Goal: Task Accomplishment & Management: Manage account settings

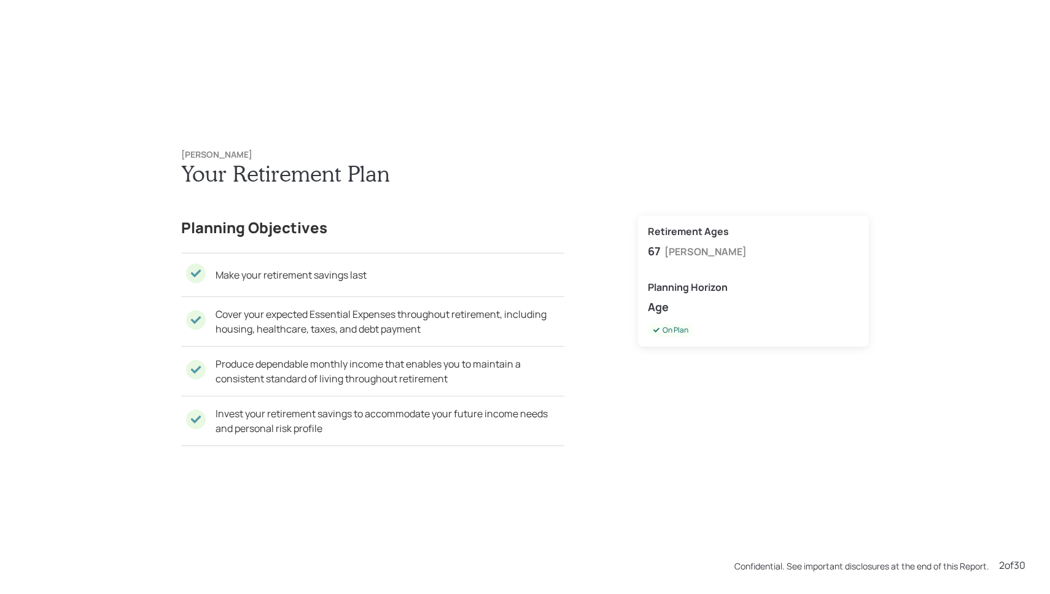
scroll to position [594, 0]
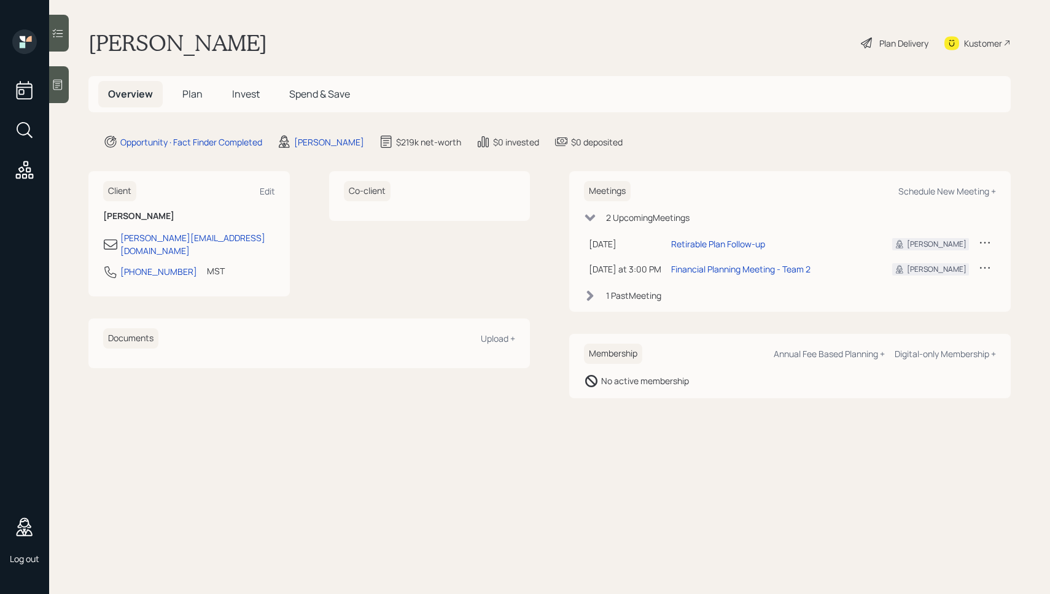
click at [233, 95] on span "Invest" at bounding box center [246, 94] width 28 height 14
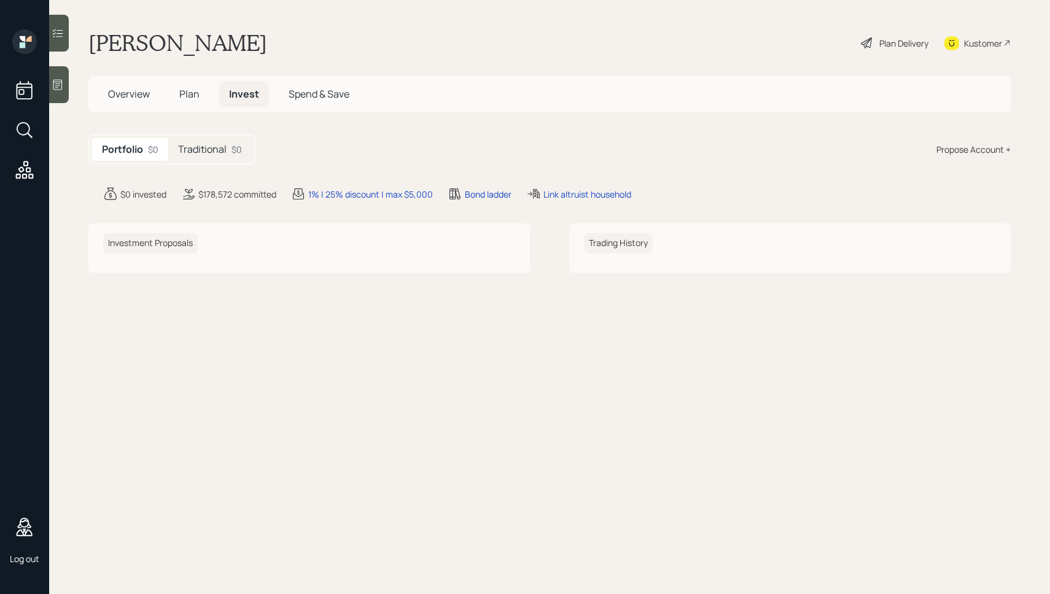
click at [197, 157] on div "Traditional $0" at bounding box center [210, 149] width 84 height 23
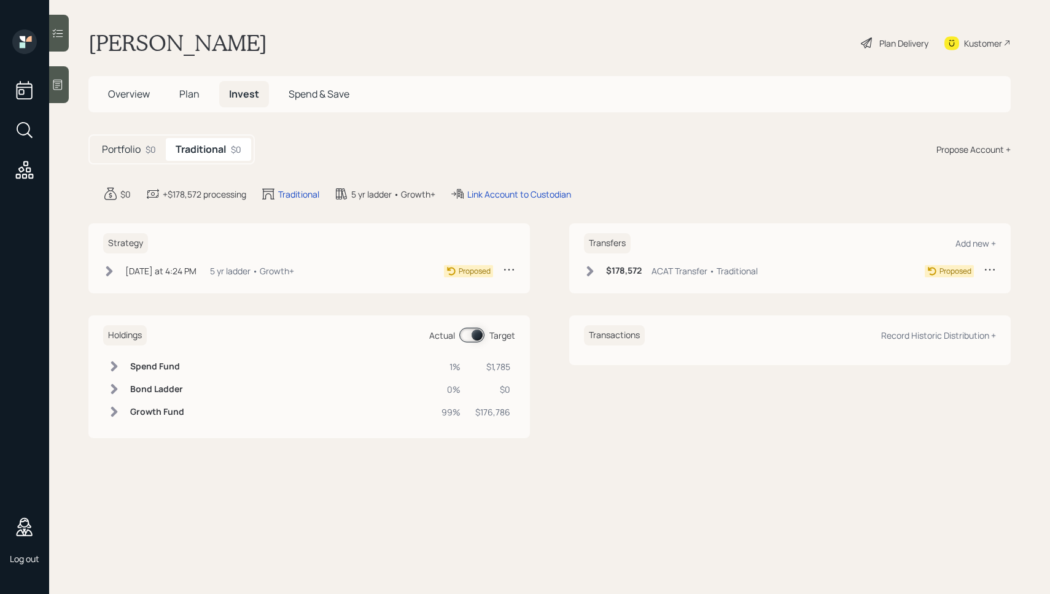
click at [109, 271] on icon at bounding box center [109, 271] width 7 height 10
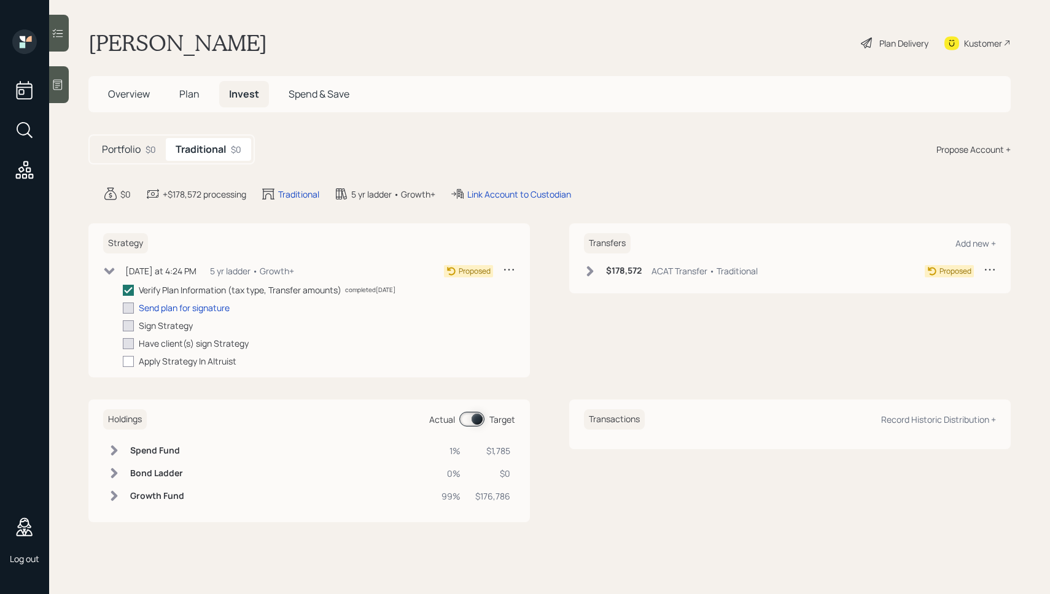
click at [273, 271] on div "5 yr ladder • Growth+" at bounding box center [252, 271] width 84 height 13
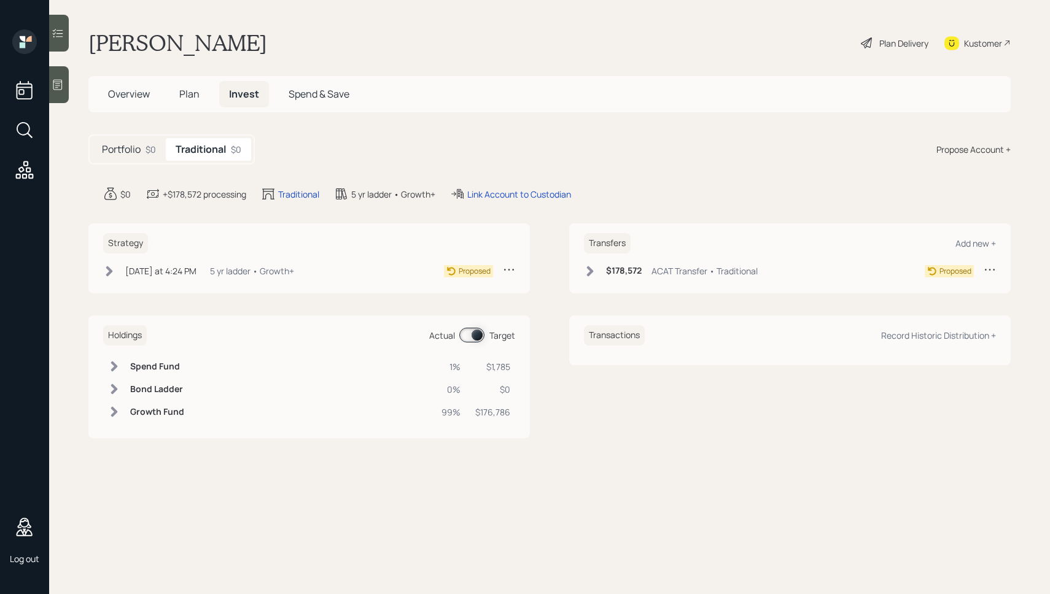
click at [273, 271] on div "5 yr ladder • Growth+" at bounding box center [252, 271] width 84 height 13
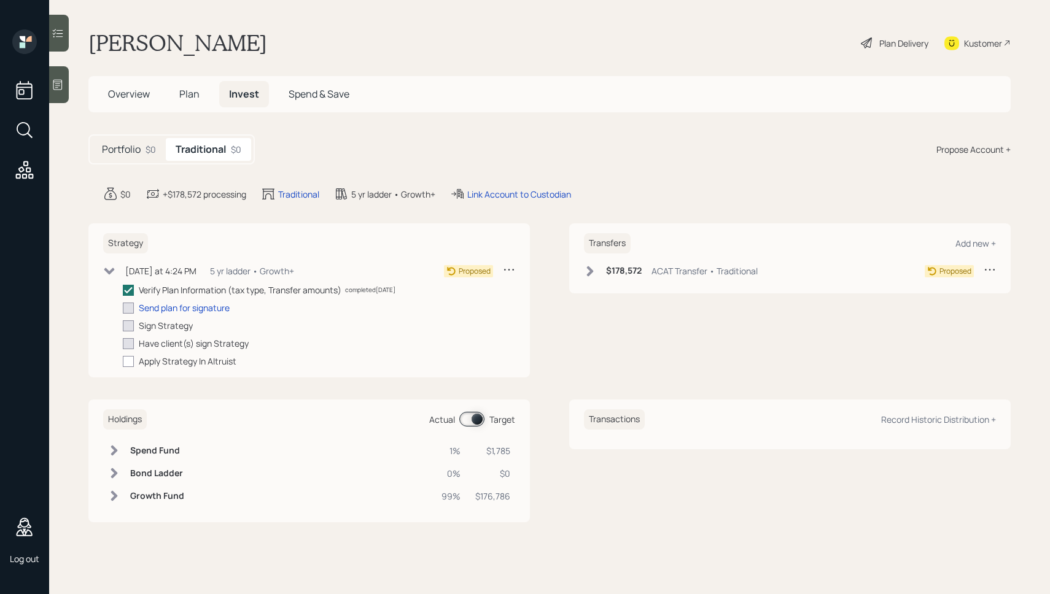
click at [500, 265] on div "Proposed" at bounding box center [479, 270] width 71 height 15
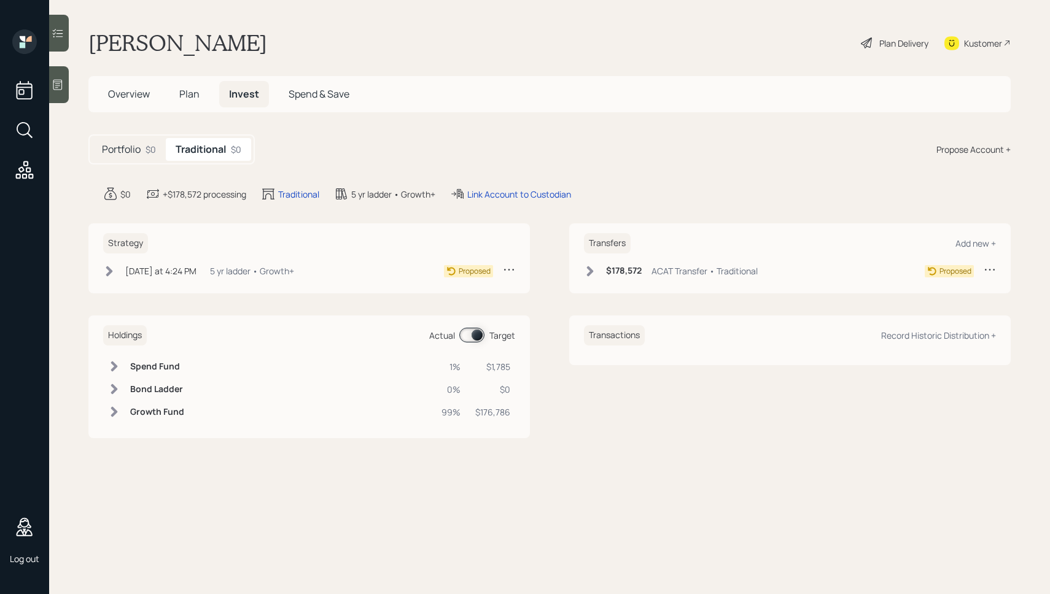
click at [501, 269] on div "Proposed" at bounding box center [479, 270] width 71 height 15
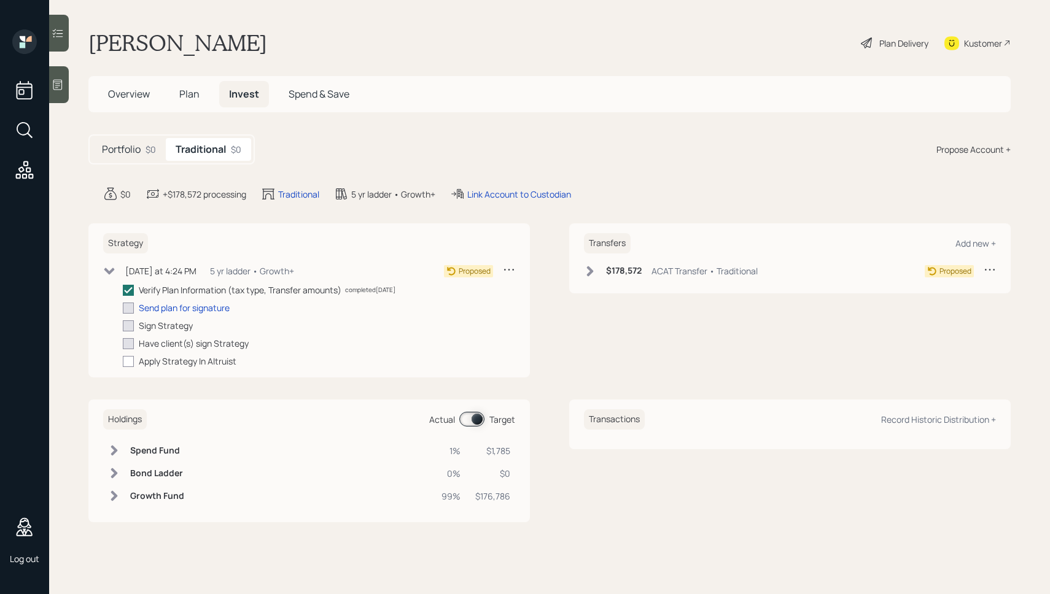
click at [504, 271] on icon at bounding box center [509, 269] width 12 height 12
click at [467, 292] on div "Edit Strategy" at bounding box center [471, 293] width 88 height 12
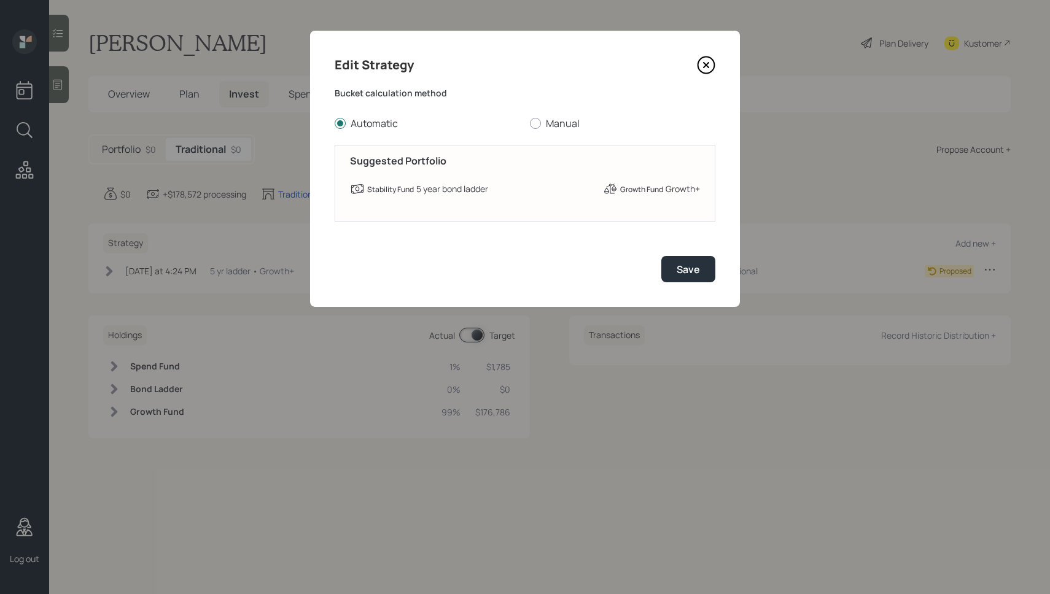
click at [704, 58] on icon at bounding box center [706, 65] width 18 height 18
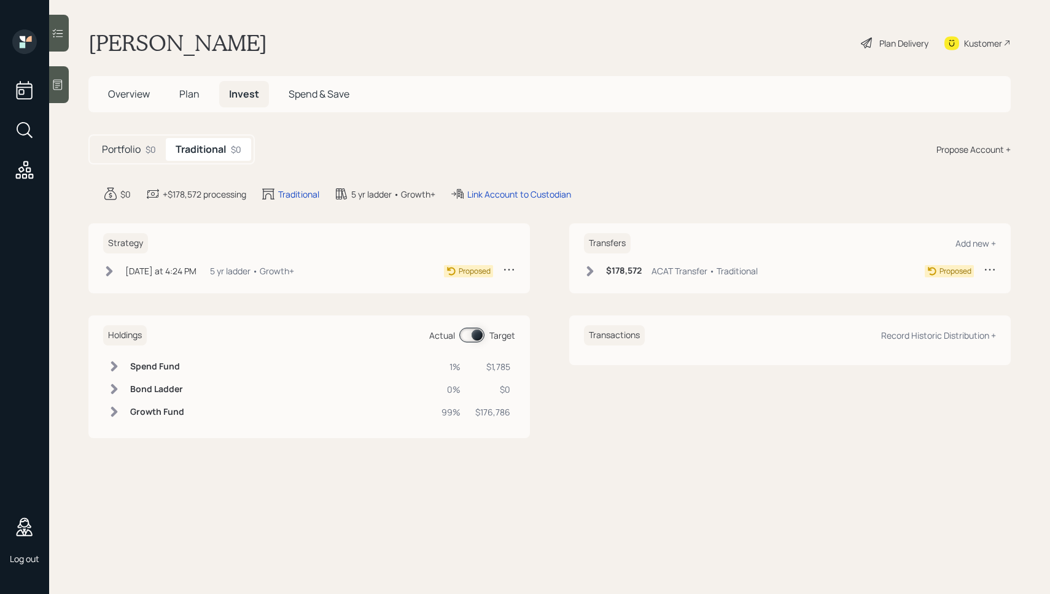
click at [134, 91] on span "Overview" at bounding box center [129, 94] width 42 height 14
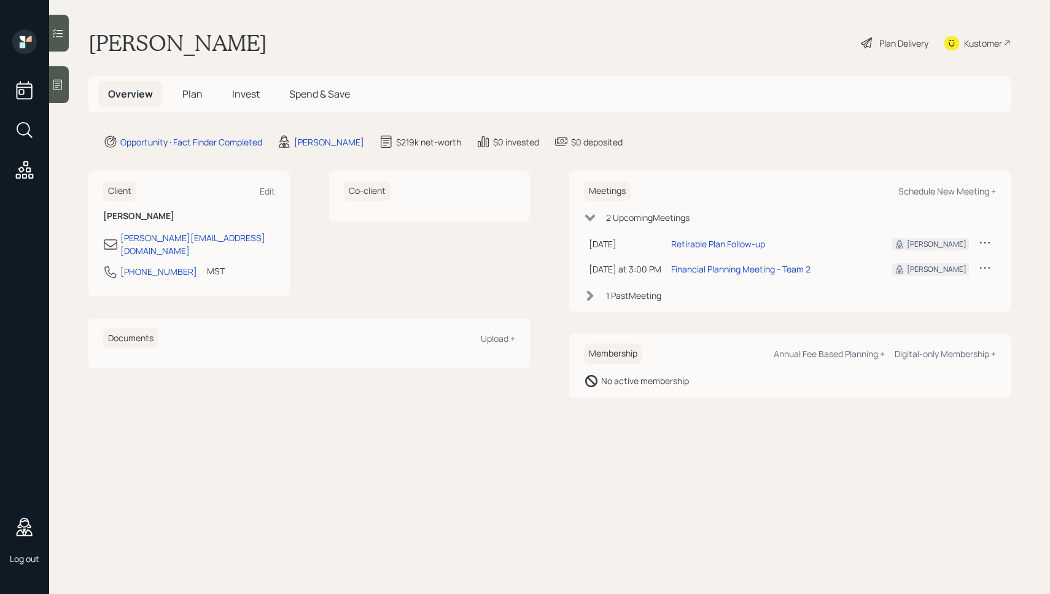
click at [165, 93] on div "Overview Plan Invest Spend & Save" at bounding box center [229, 94] width 262 height 26
click at [179, 93] on h5 "Plan" at bounding box center [193, 94] width 40 height 26
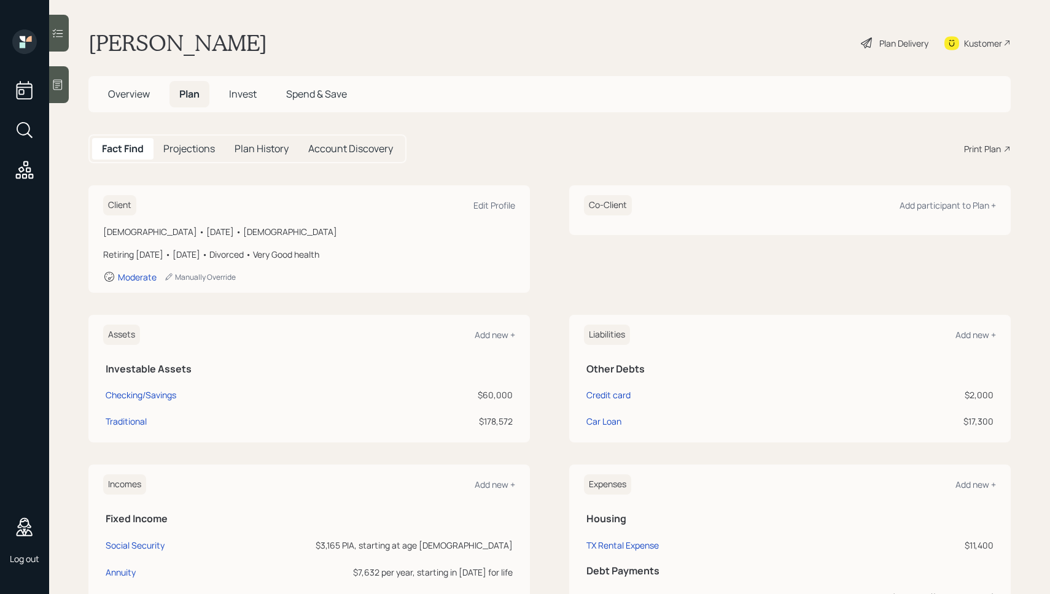
click at [128, 95] on span "Overview" at bounding box center [129, 94] width 42 height 14
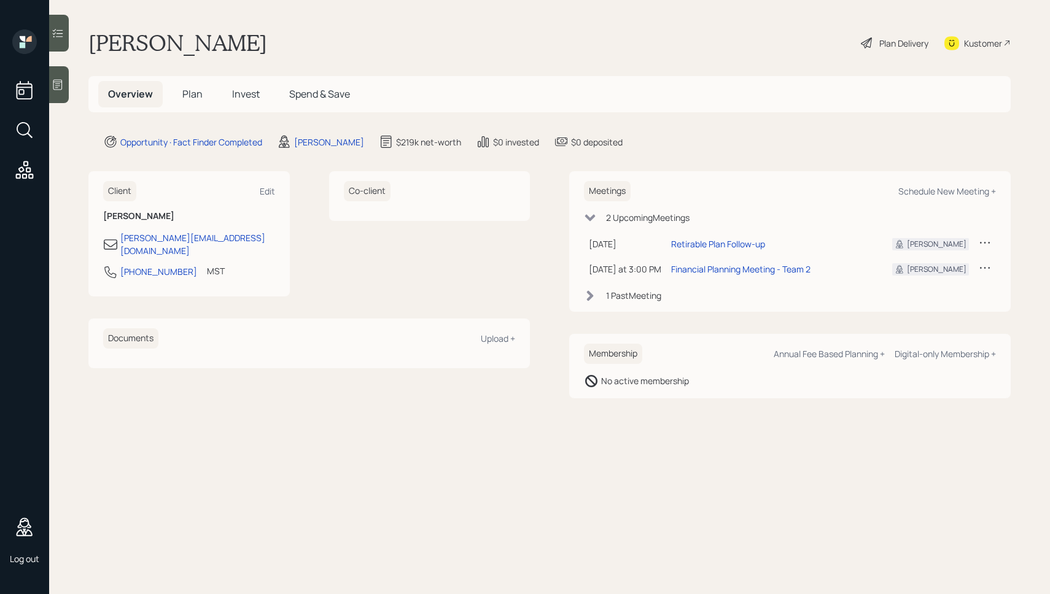
click at [166, 97] on div "Overview Plan Invest Spend & Save" at bounding box center [229, 94] width 262 height 26
click at [190, 97] on span "Plan" at bounding box center [192, 94] width 20 height 14
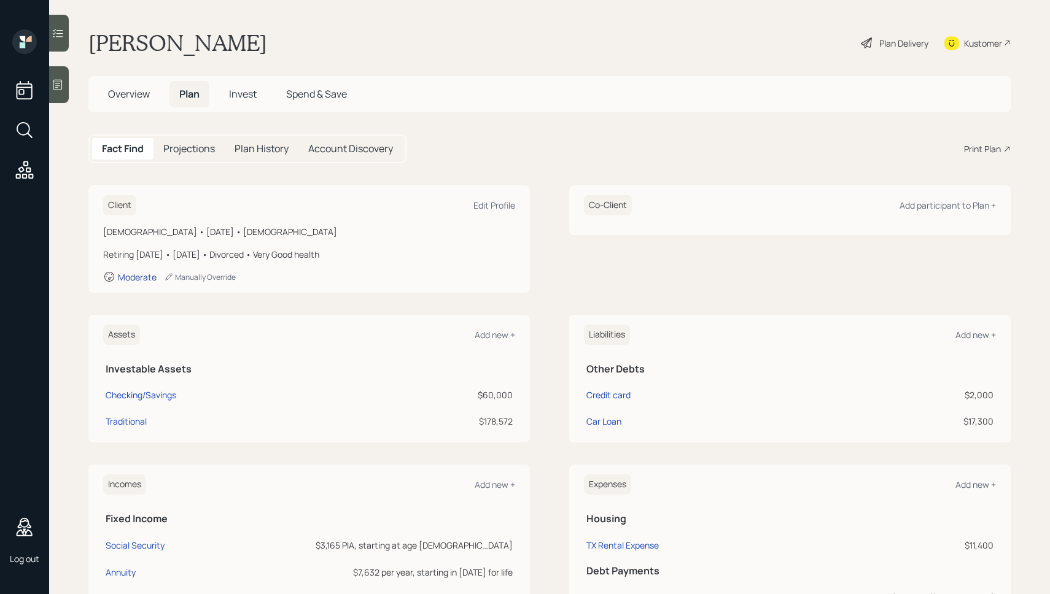
click at [132, 274] on div "Moderate" at bounding box center [137, 277] width 39 height 12
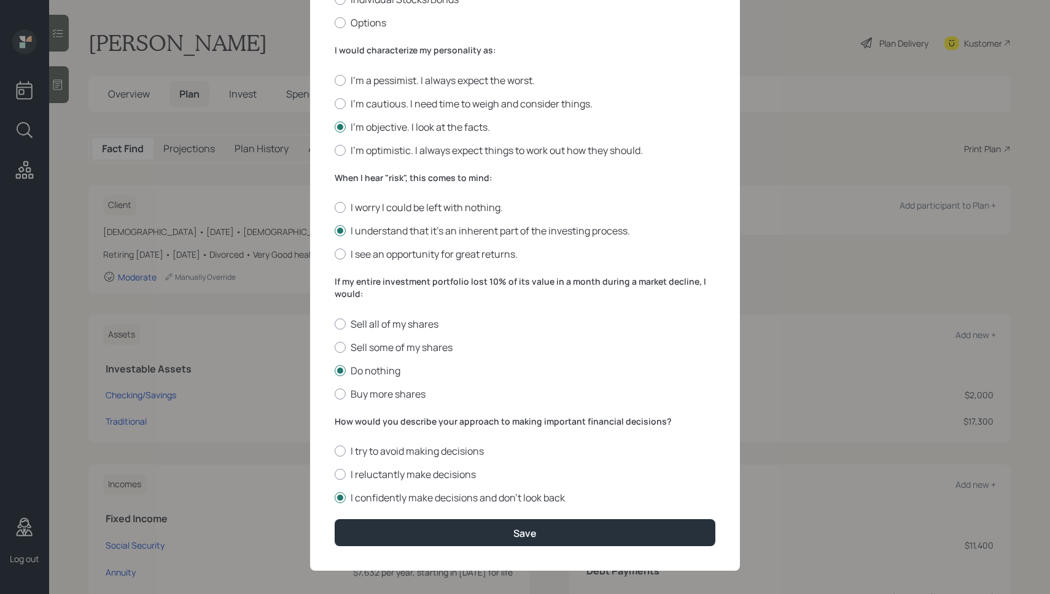
scroll to position [305, 0]
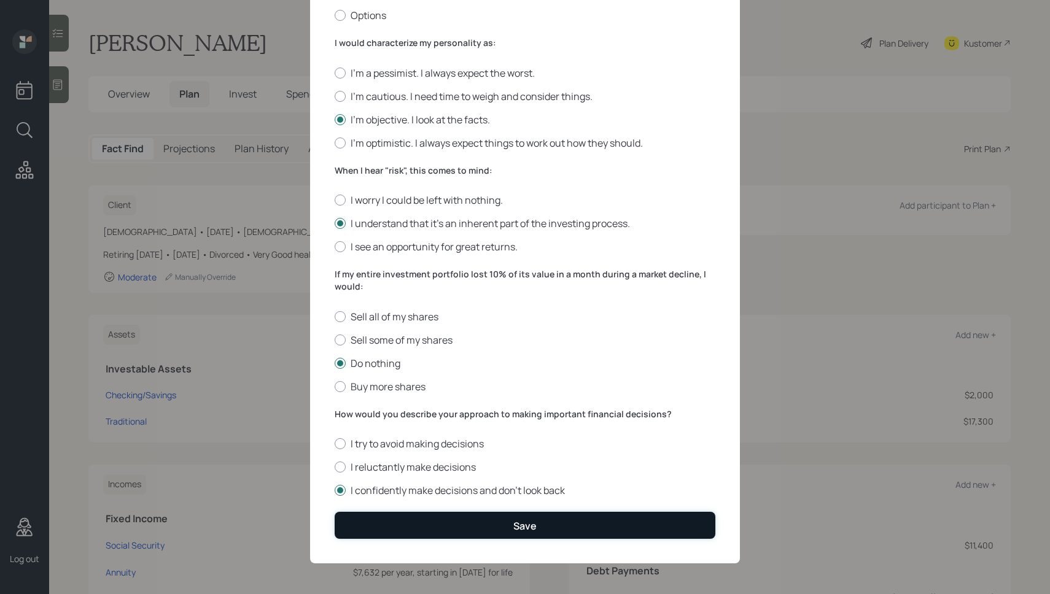
click at [474, 525] on button "Save" at bounding box center [525, 525] width 381 height 26
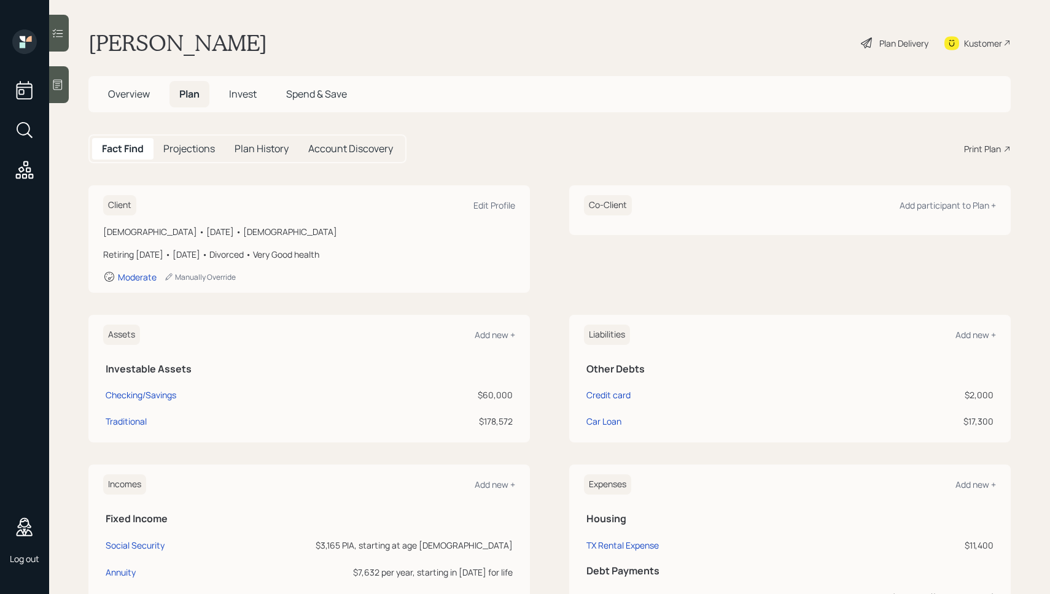
click at [241, 98] on span "Invest" at bounding box center [243, 94] width 28 height 14
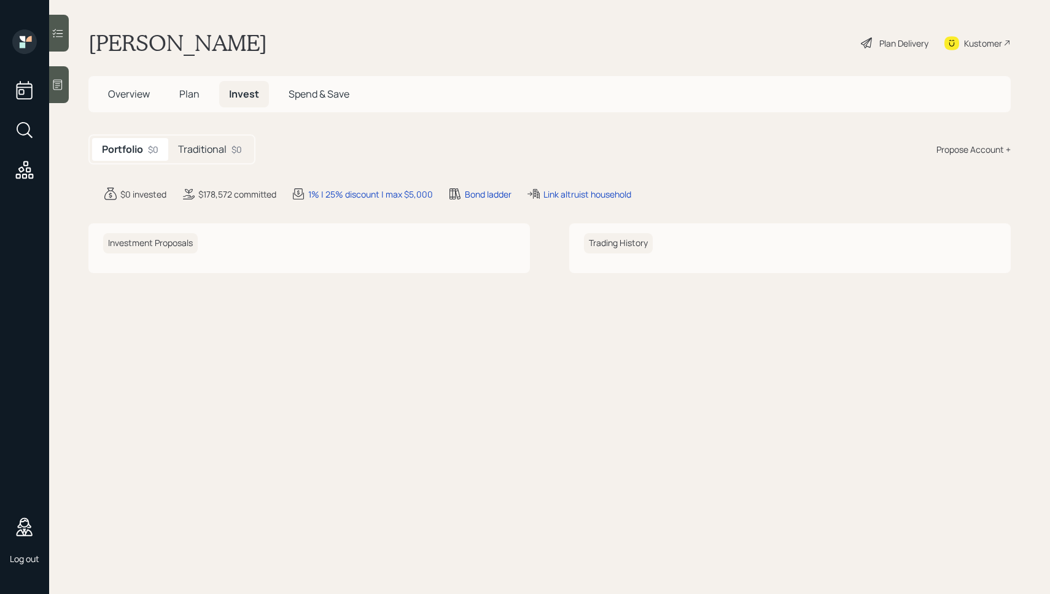
click at [197, 160] on div "Traditional $0" at bounding box center [210, 149] width 84 height 23
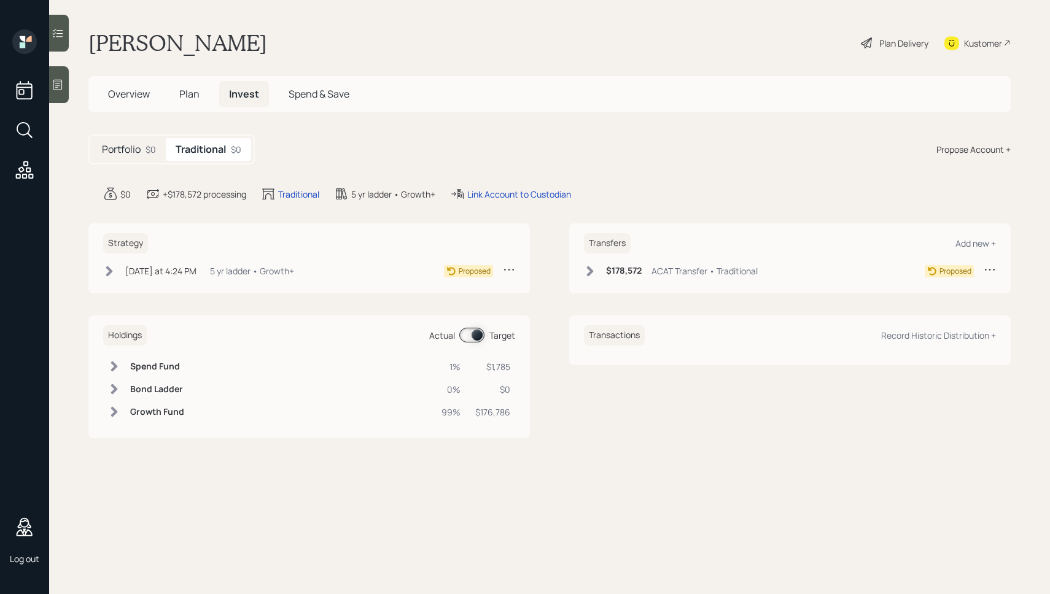
click at [593, 273] on icon at bounding box center [590, 271] width 12 height 12
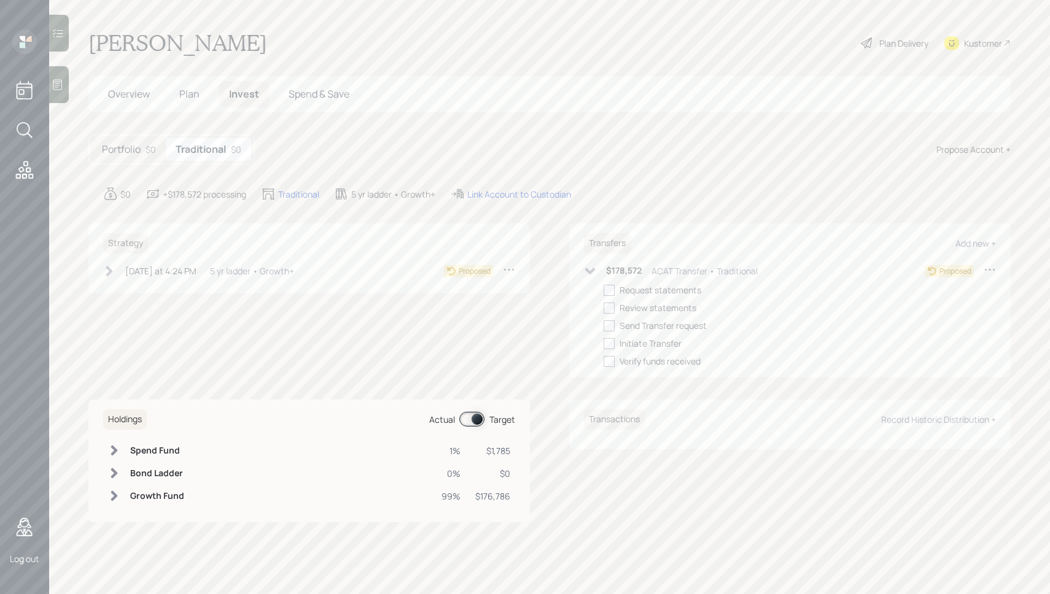
click at [994, 271] on icon at bounding box center [990, 269] width 12 height 12
click at [947, 289] on div "Edit transfer" at bounding box center [952, 293] width 88 height 12
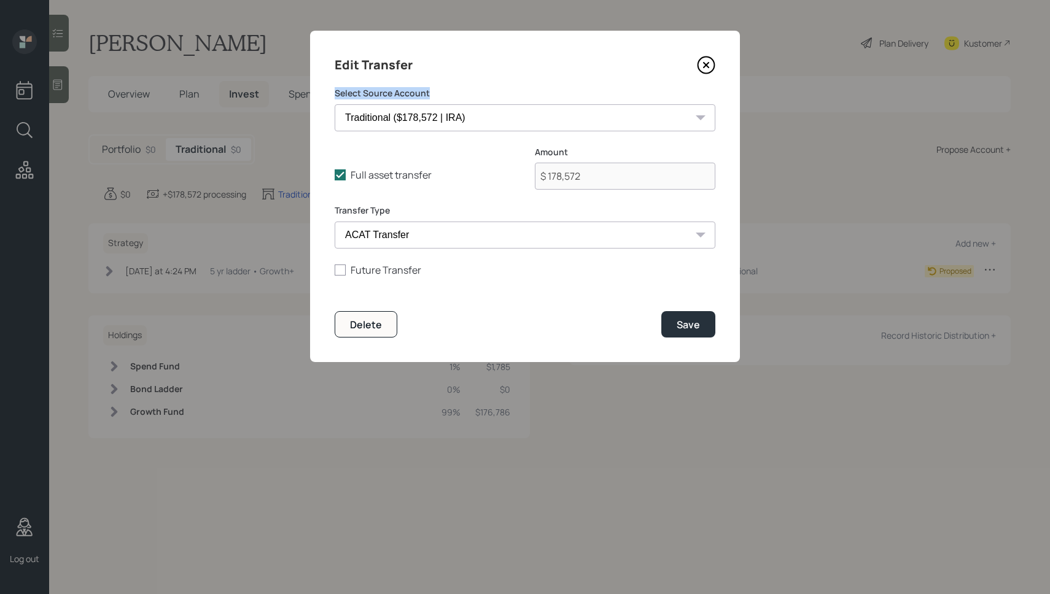
drag, startPoint x: 705, startPoint y: 61, endPoint x: 570, endPoint y: 120, distance: 147.1
click at [570, 120] on div "Edit Transfer Select Source Account Checking/Savings ($60,000 | Checking / Savi…" at bounding box center [525, 197] width 430 height 332
click at [570, 120] on select "Checking/Savings ($60,000 | Checking / Savings) Traditional ($178,572 | IRA)" at bounding box center [525, 117] width 381 height 27
select select "c8bc11bb-080e-4786-8fcb-824ba7a55df8"
click at [335, 104] on select "Checking/Savings ($60,000 | Checking / Savings) Traditional ($178,572 | IRA)" at bounding box center [525, 117] width 381 height 27
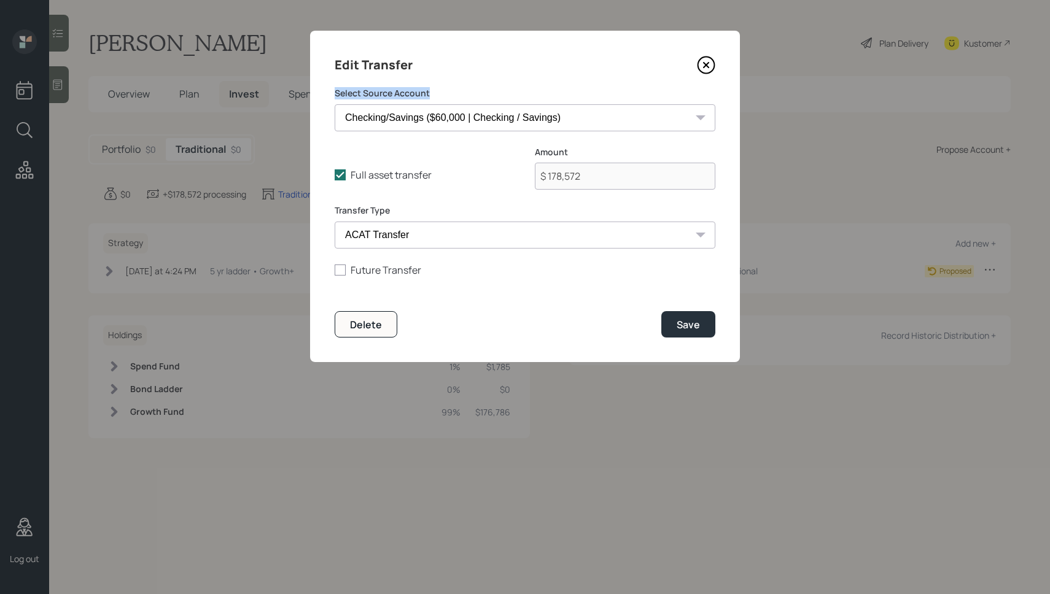
type input "$ 60,000"
click at [696, 324] on div "Save" at bounding box center [688, 325] width 23 height 14
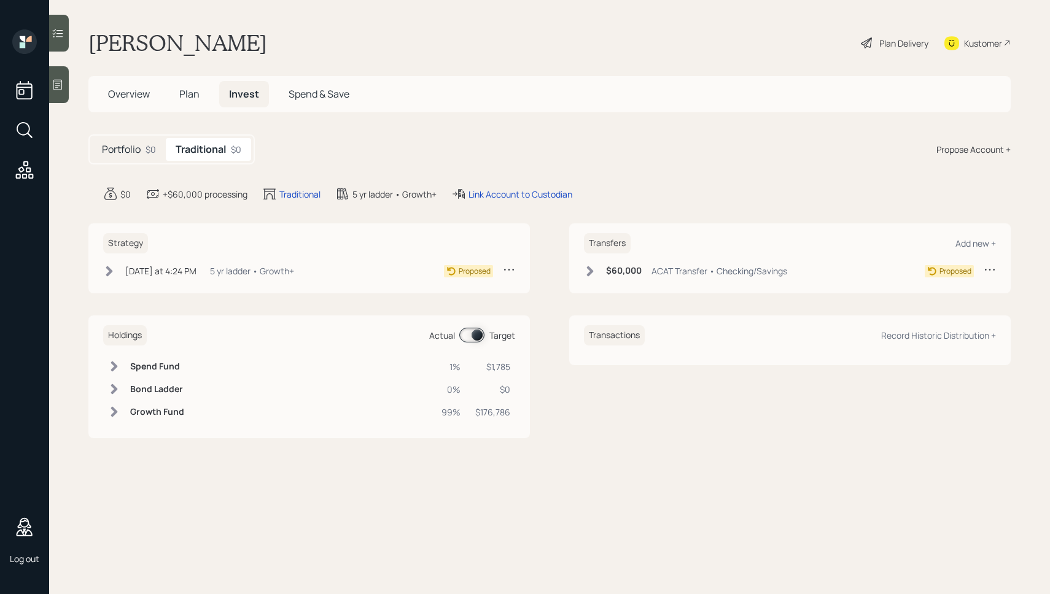
click at [992, 268] on icon at bounding box center [990, 269] width 12 height 12
click at [915, 292] on div "Edit transfer" at bounding box center [952, 293] width 88 height 12
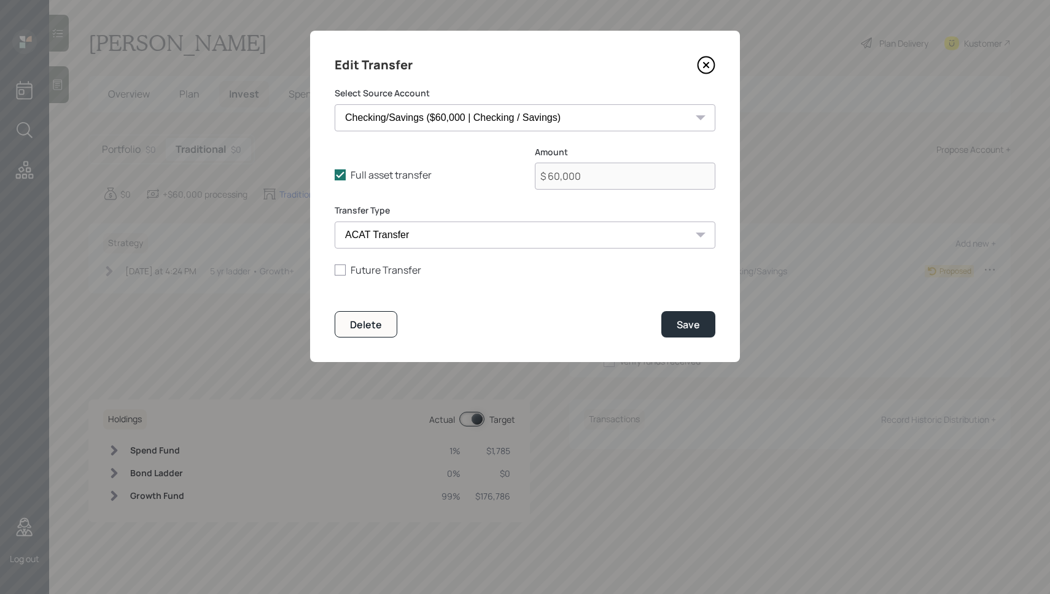
click at [454, 108] on select "Checking/Savings ($60,000 | Checking / Savings) Traditional ($178,572 | IRA)" at bounding box center [525, 117] width 381 height 27
select select "7a52bebe-898f-454c-8c9f-d2dfe6531296"
click at [335, 104] on select "Checking/Savings ($60,000 | Checking / Savings) Traditional ($178,572 | IRA)" at bounding box center [525, 117] width 381 height 27
type input "$ 178,572"
click at [685, 322] on div "Save" at bounding box center [688, 325] width 23 height 14
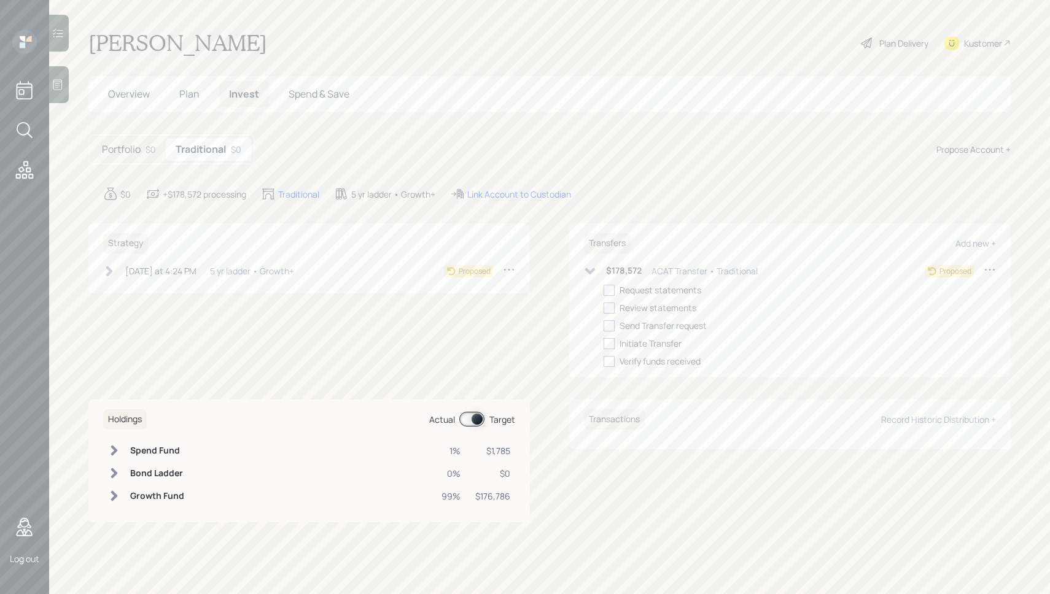
click at [266, 360] on div "Strategy [DATE] at 4:24 PM [DATE] 4:24 PM EDT 5 yr ladder • Growth+ Proposed" at bounding box center [309, 301] width 442 height 154
click at [462, 419] on span at bounding box center [471, 419] width 25 height 15
click at [462, 419] on input at bounding box center [462, 420] width 5 height 4
click at [416, 357] on div "Strategy [DATE] at 4:24 PM [DATE] 4:24 PM EDT 5 yr ladder • Growth+ Proposed" at bounding box center [309, 301] width 442 height 154
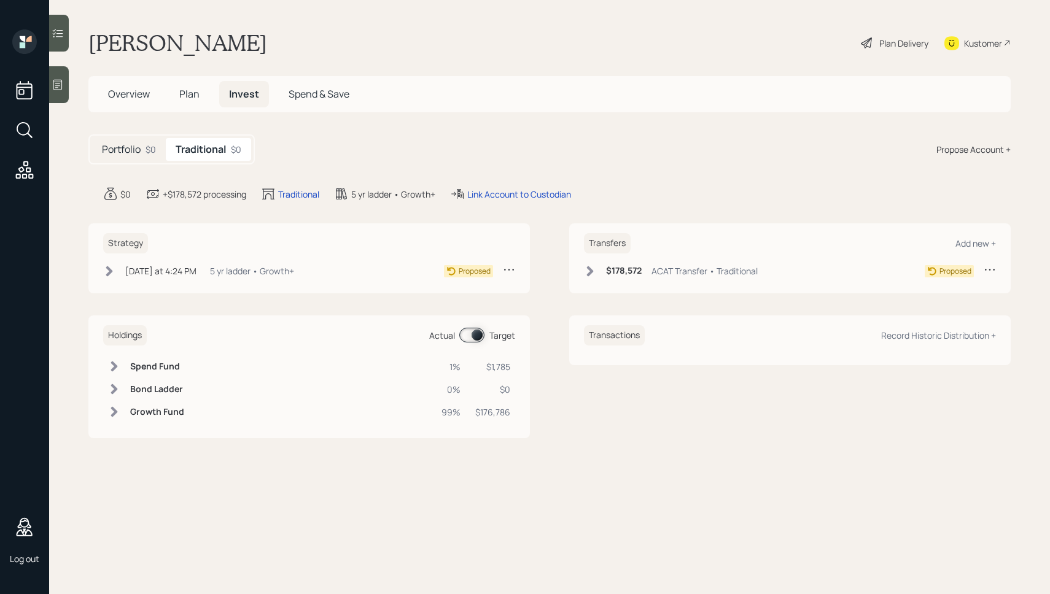
click at [195, 95] on span "Plan" at bounding box center [189, 94] width 20 height 14
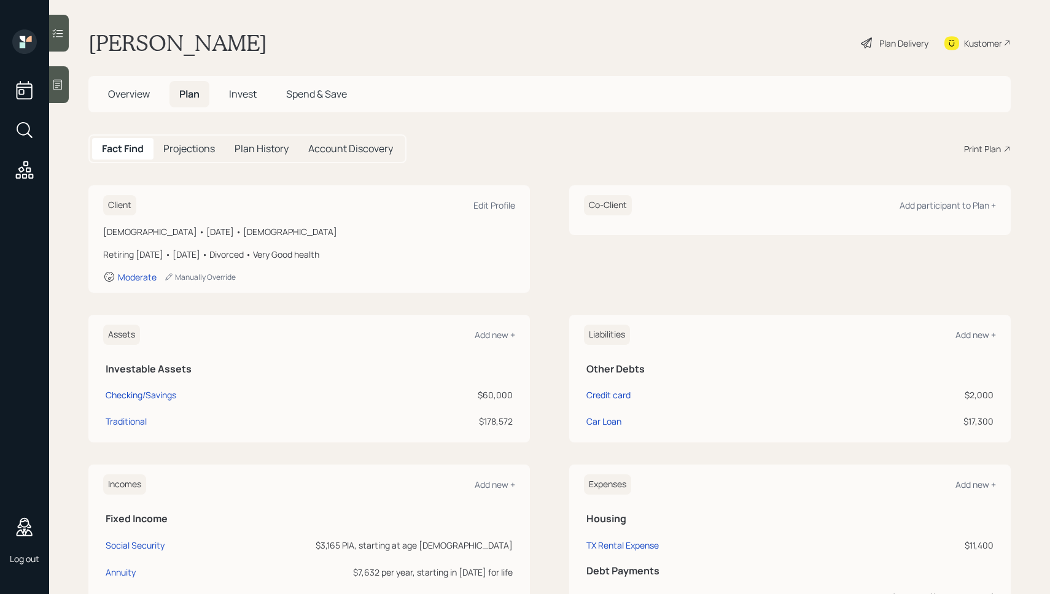
click at [876, 39] on div "Plan Delivery" at bounding box center [895, 42] width 70 height 27
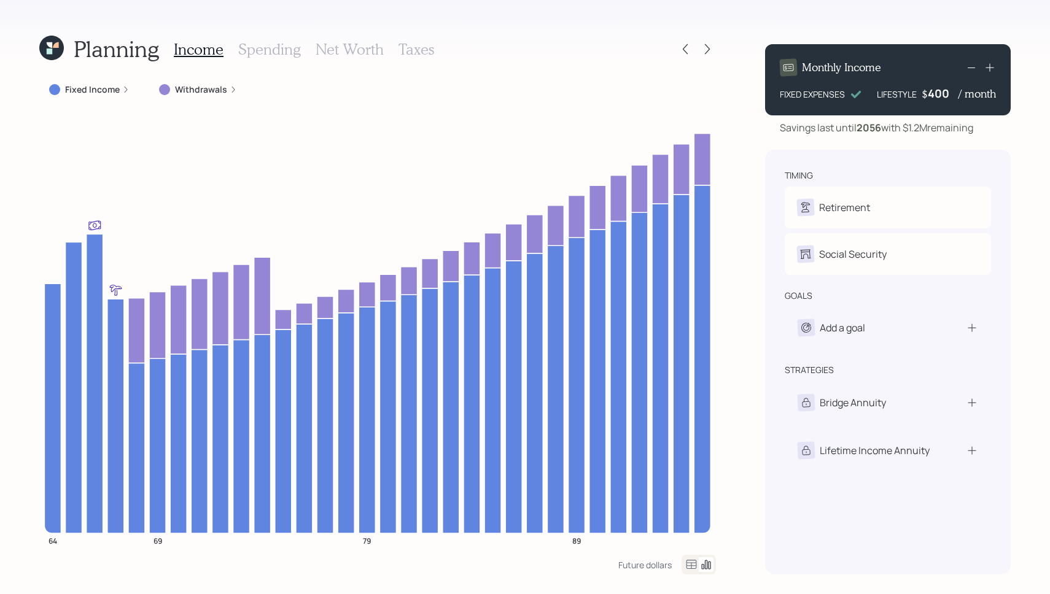
click at [204, 84] on label "Withdrawals" at bounding box center [201, 90] width 52 height 12
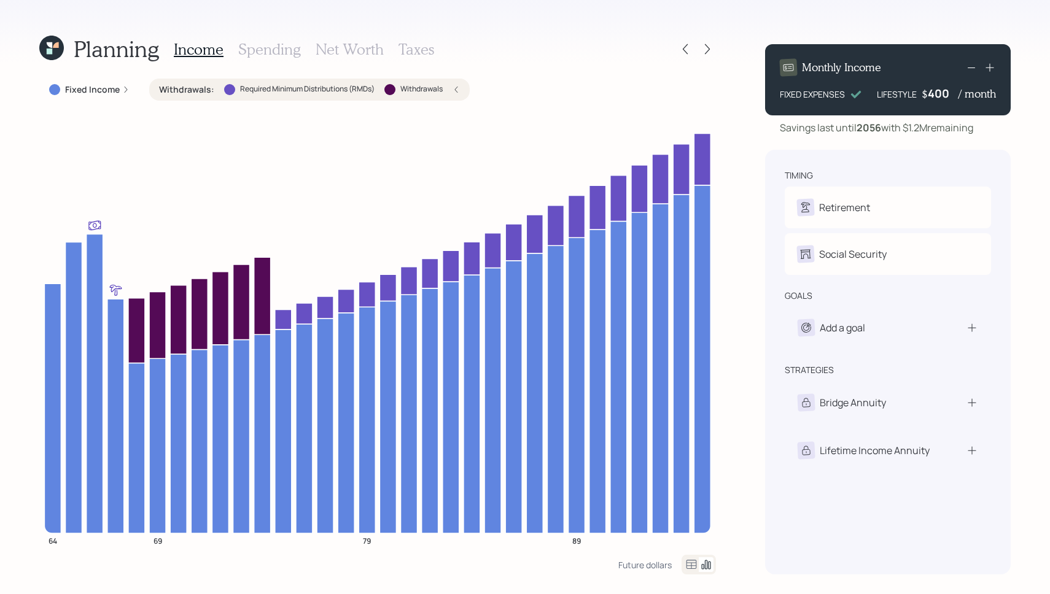
click at [422, 91] on label "Withdrawals" at bounding box center [421, 89] width 42 height 10
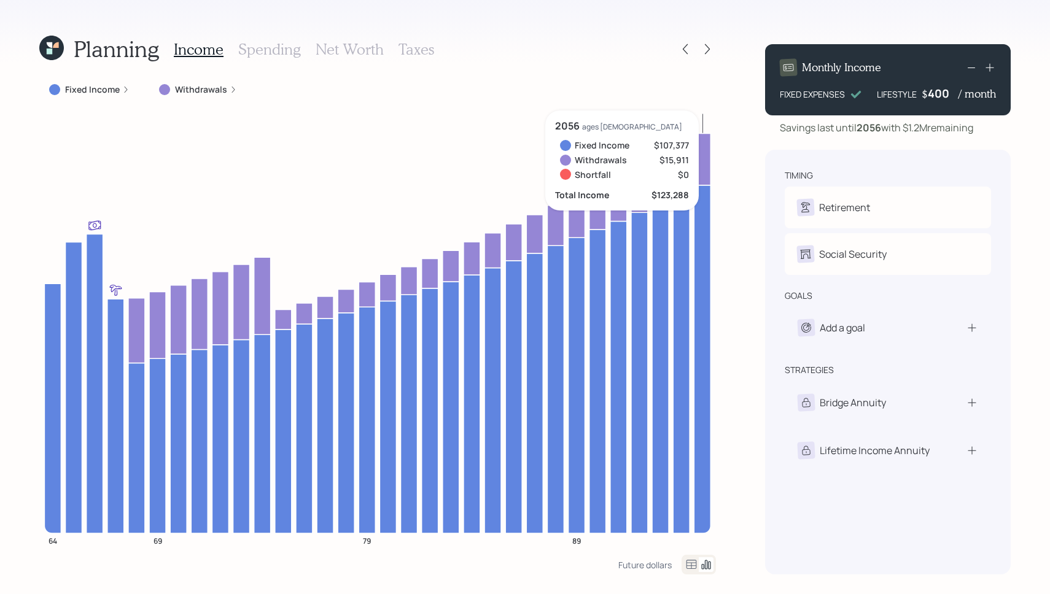
click at [258, 50] on h3 "Spending" at bounding box center [269, 50] width 63 height 18
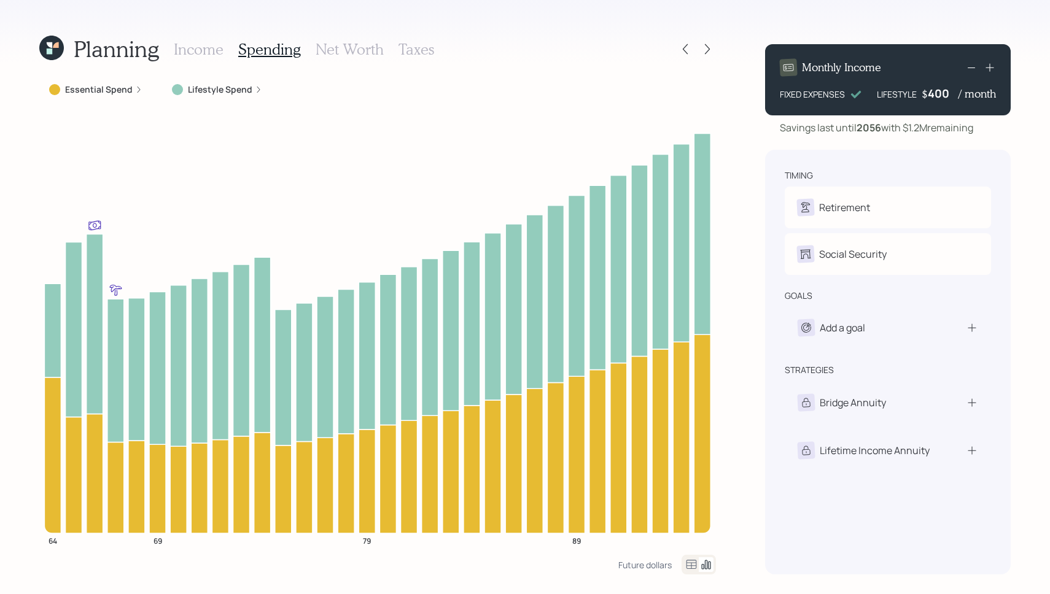
click at [208, 49] on h3 "Income" at bounding box center [199, 50] width 50 height 18
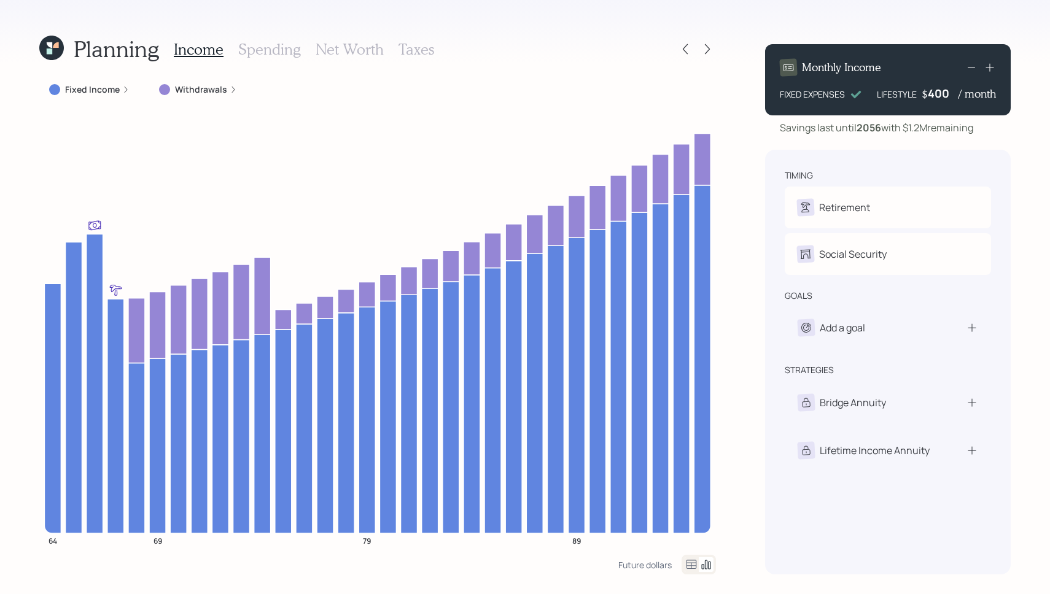
click at [405, 53] on h3 "Taxes" at bounding box center [417, 50] width 36 height 18
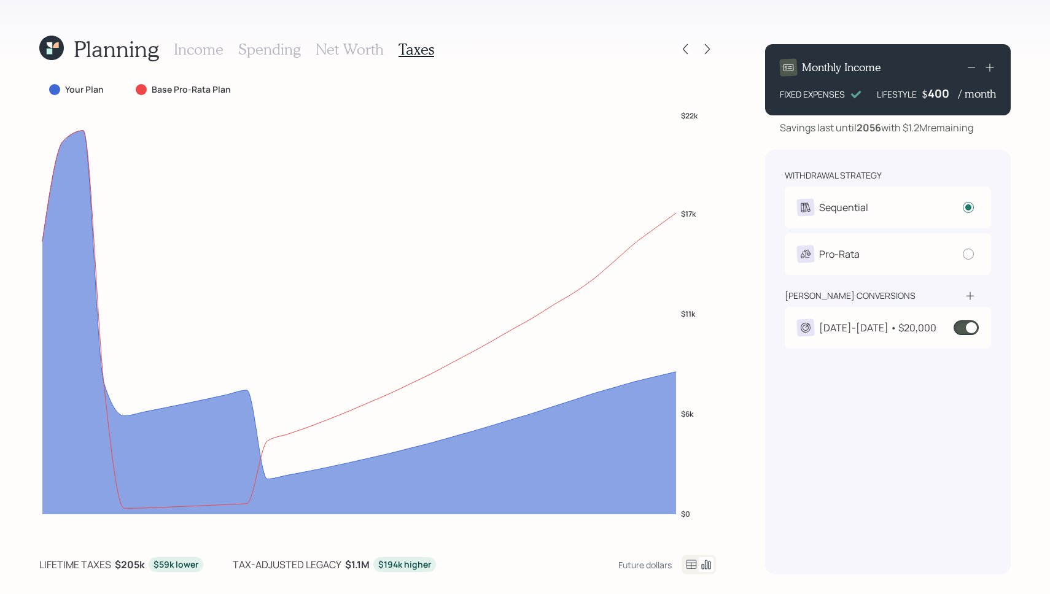
click at [270, 44] on h3 "Spending" at bounding box center [269, 50] width 63 height 18
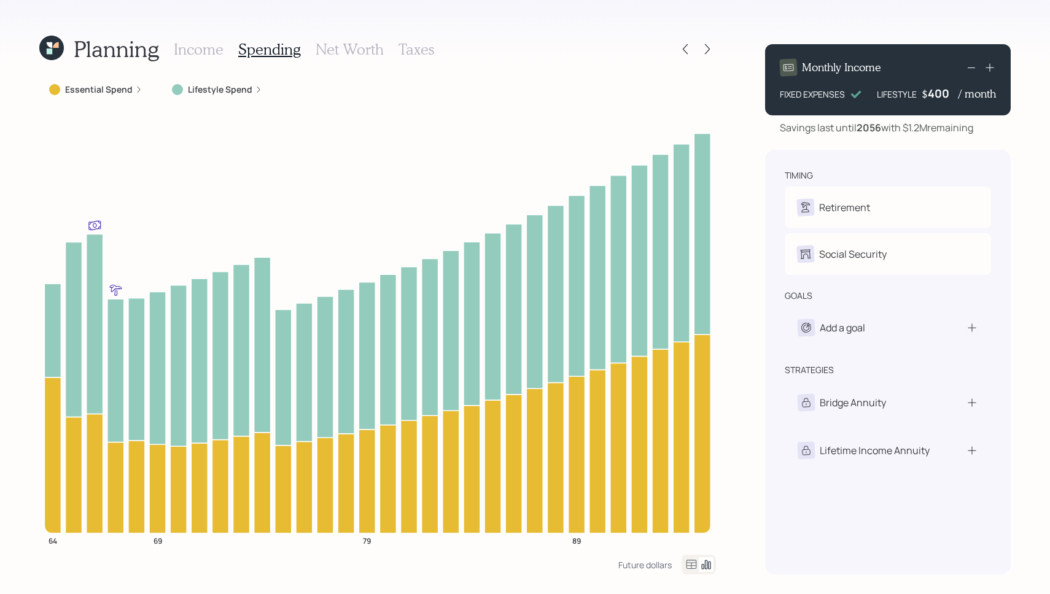
click at [183, 48] on h3 "Income" at bounding box center [199, 50] width 50 height 18
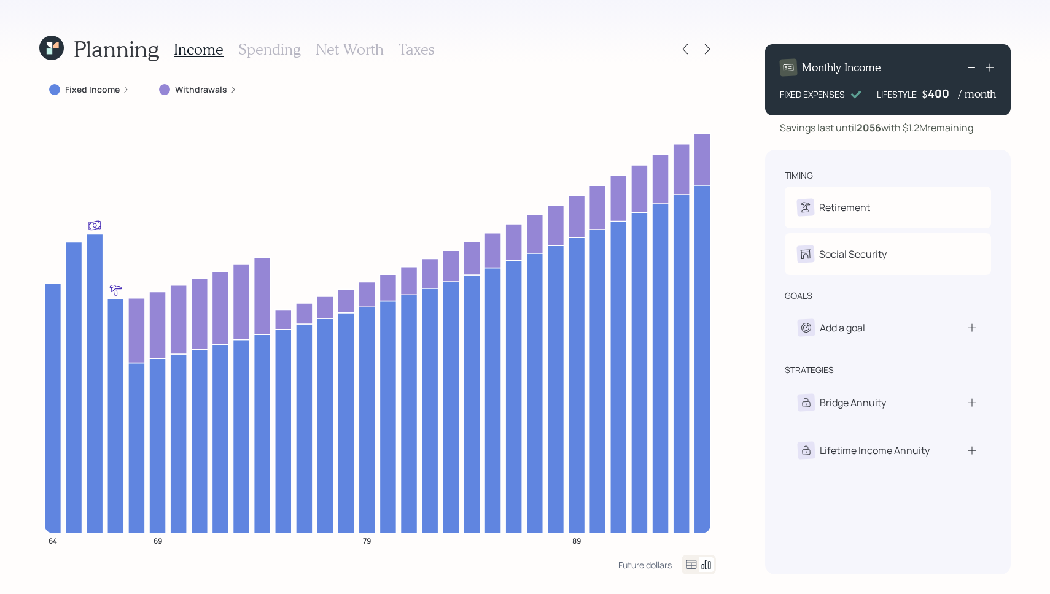
click at [402, 50] on h3 "Taxes" at bounding box center [417, 50] width 36 height 18
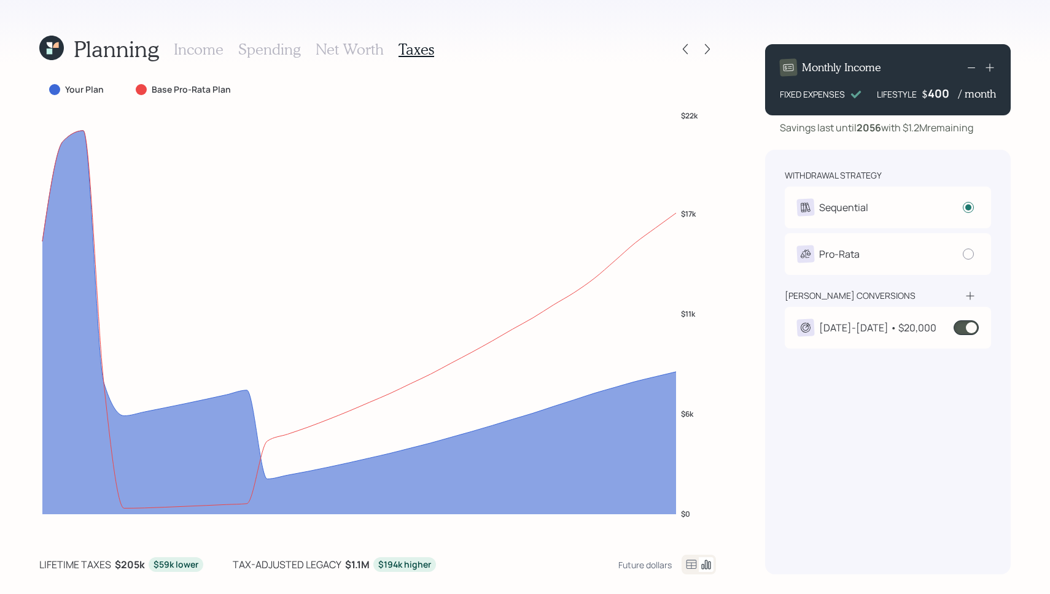
click at [964, 325] on span at bounding box center [966, 328] width 25 height 15
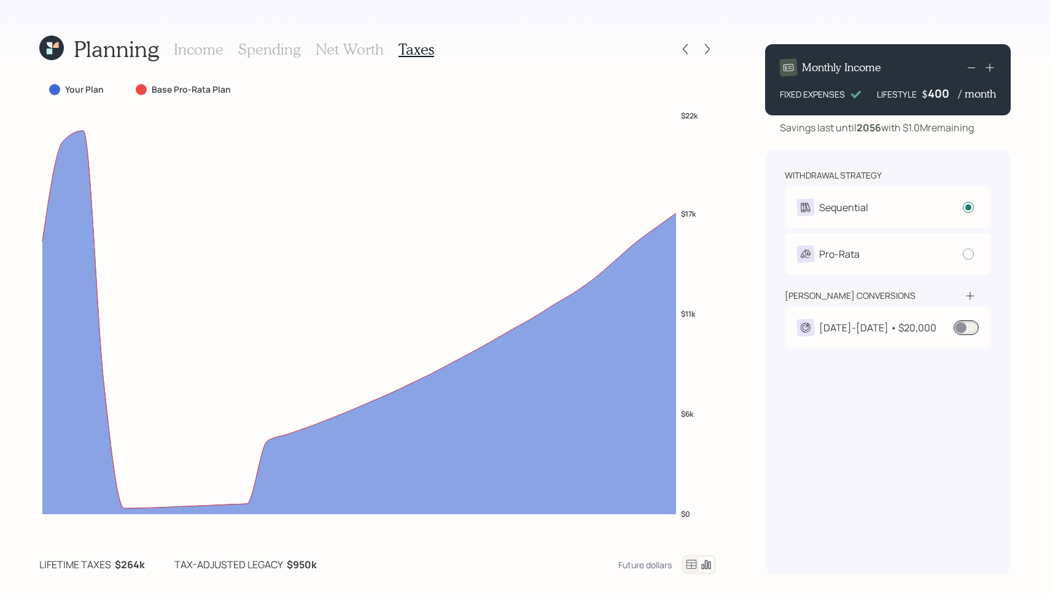
click at [192, 47] on h3 "Income" at bounding box center [199, 50] width 50 height 18
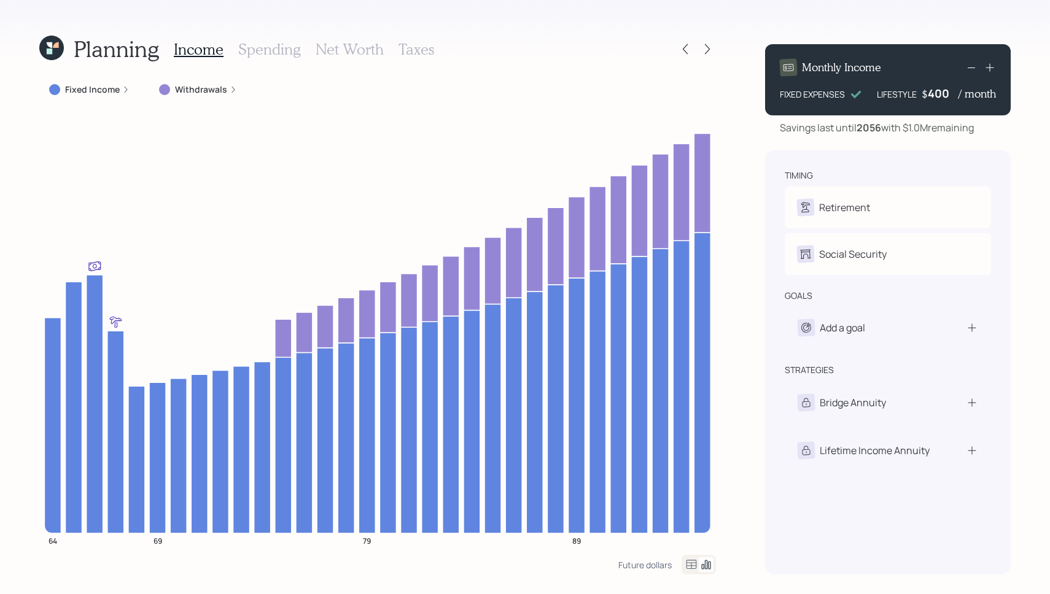
click at [420, 47] on h3 "Taxes" at bounding box center [417, 50] width 36 height 18
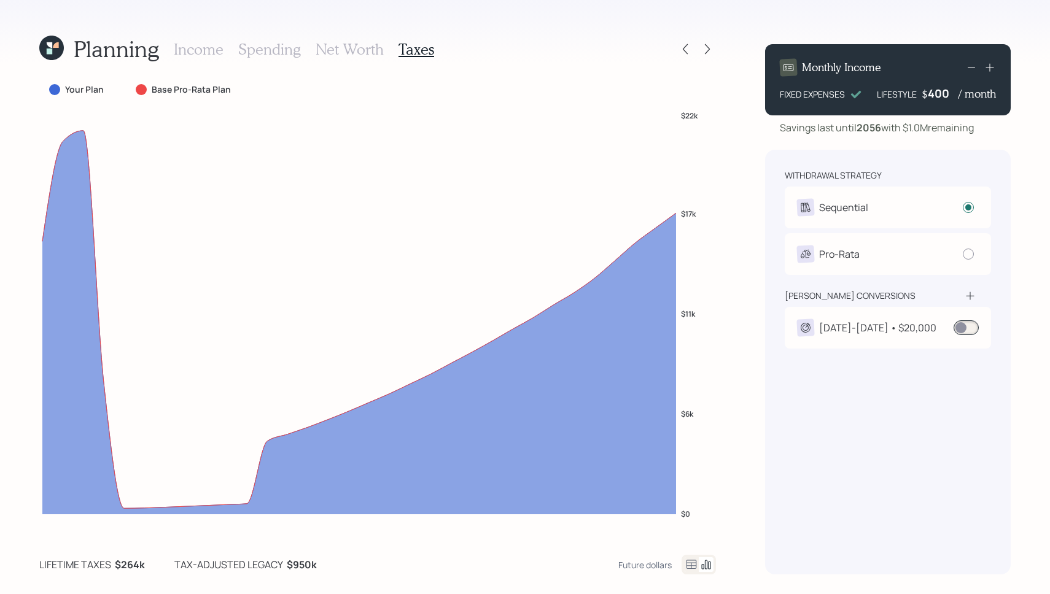
click at [974, 329] on span at bounding box center [966, 328] width 25 height 15
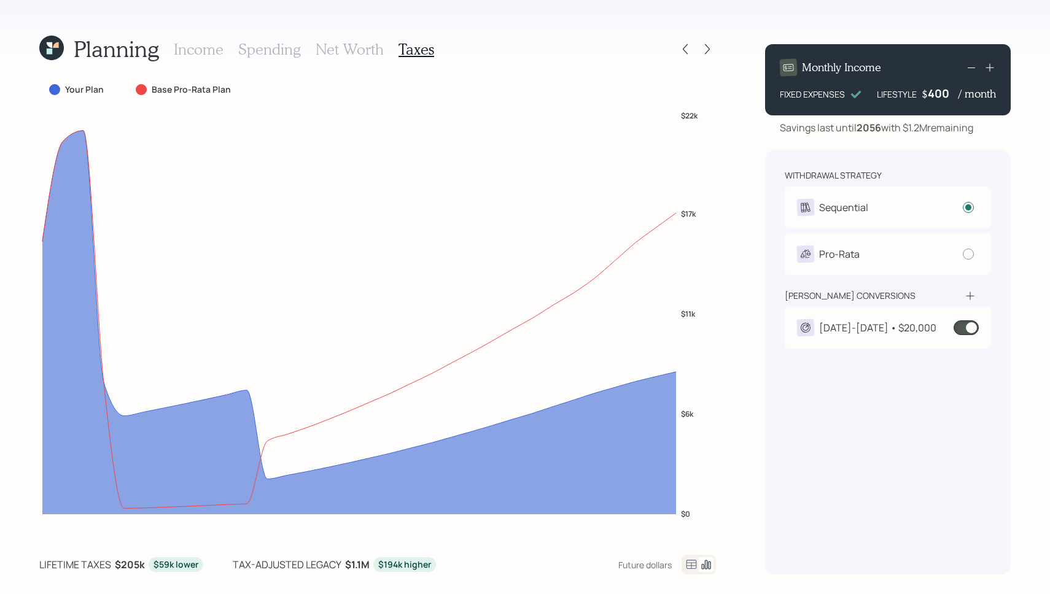
click at [967, 330] on span at bounding box center [966, 328] width 25 height 15
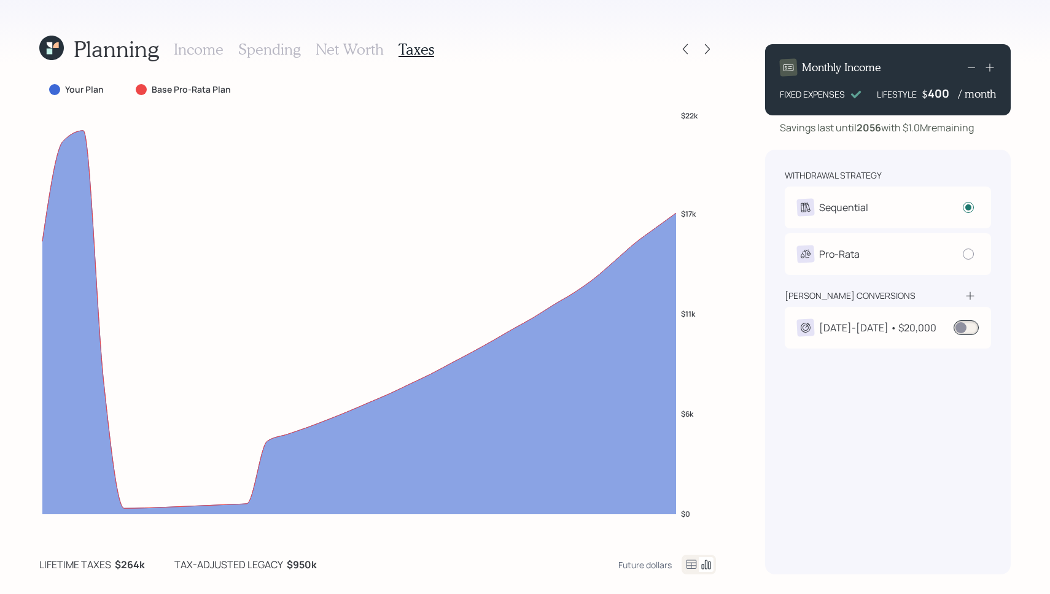
click at [967, 330] on span at bounding box center [966, 328] width 25 height 15
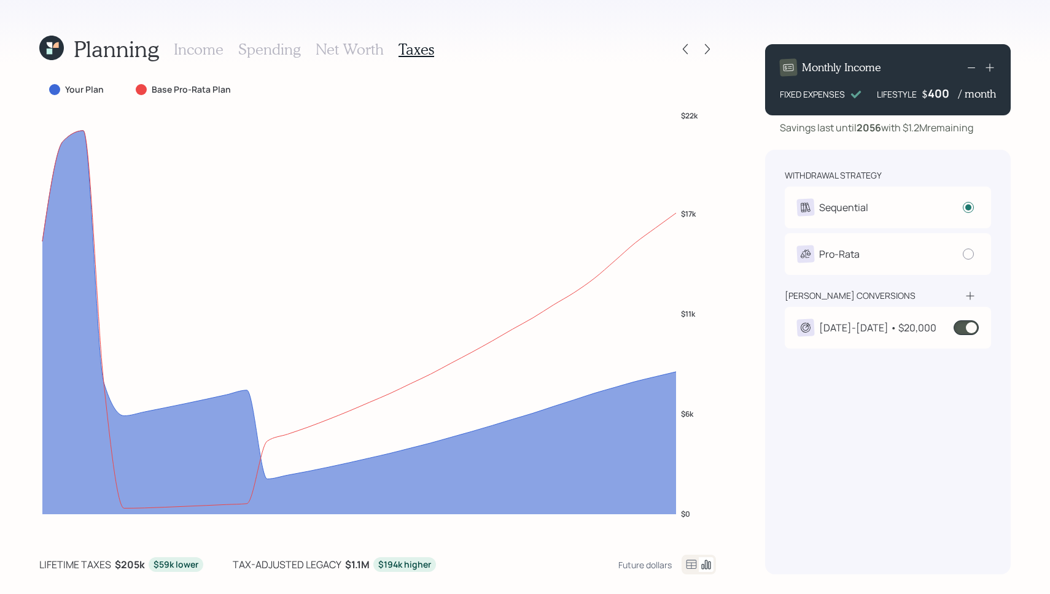
click at [967, 330] on span at bounding box center [966, 328] width 25 height 15
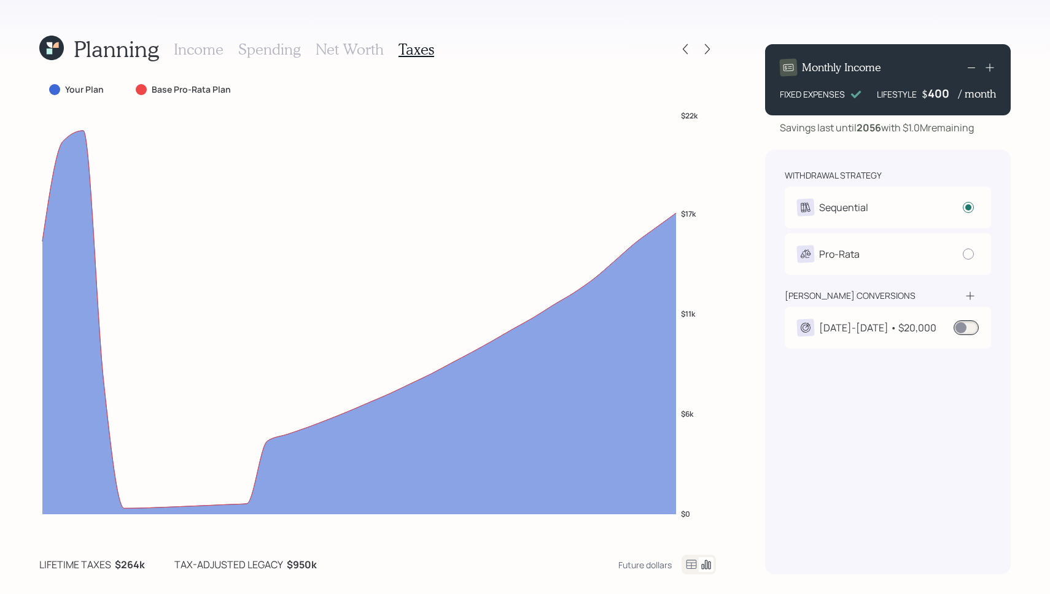
click at [969, 322] on span at bounding box center [966, 328] width 25 height 15
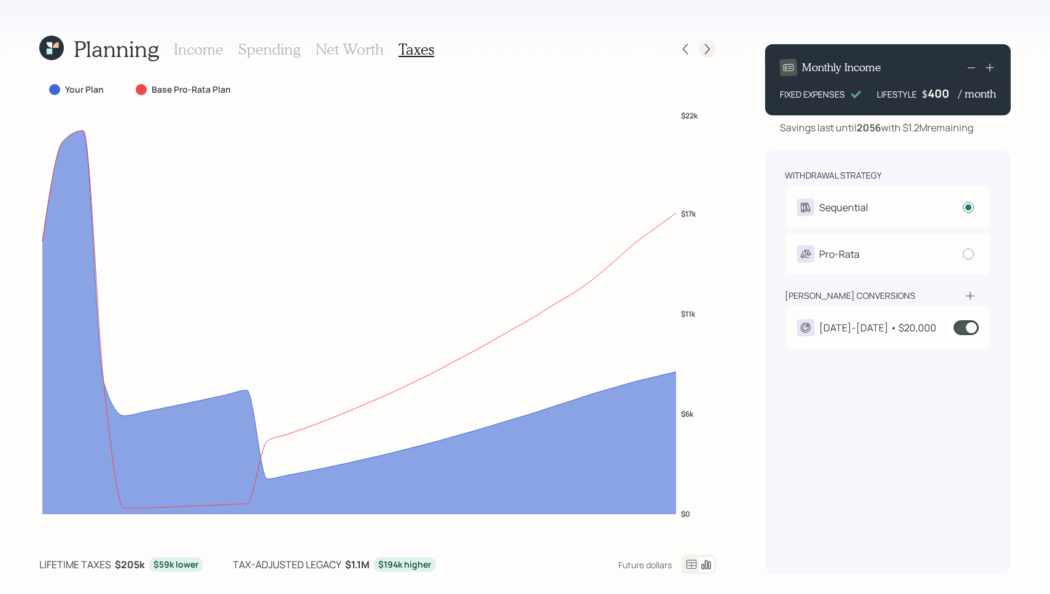
click at [711, 47] on icon at bounding box center [707, 49] width 12 height 12
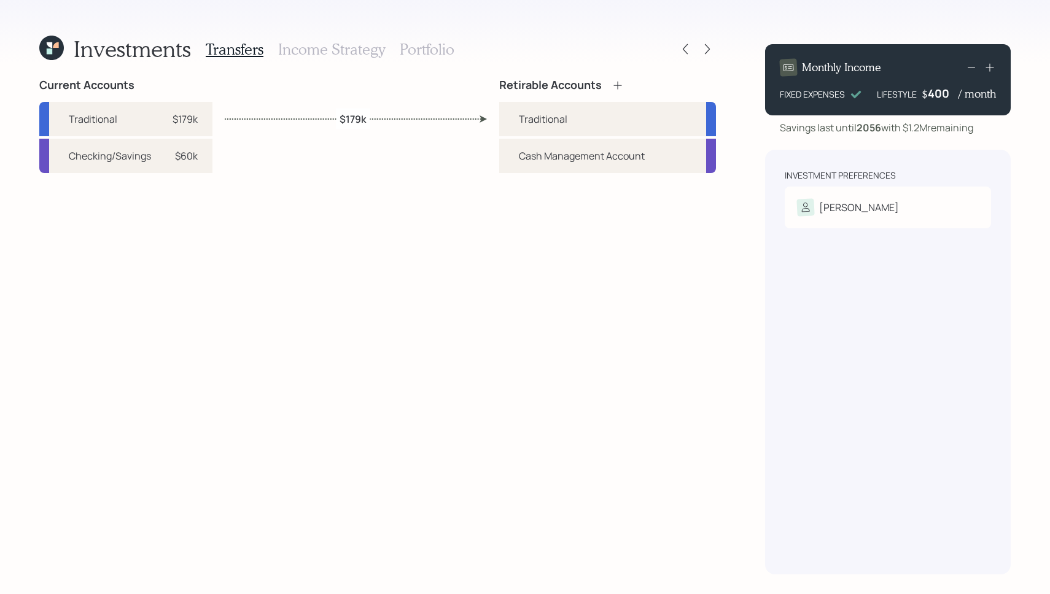
click at [345, 47] on h3 "Income Strategy" at bounding box center [331, 50] width 107 height 18
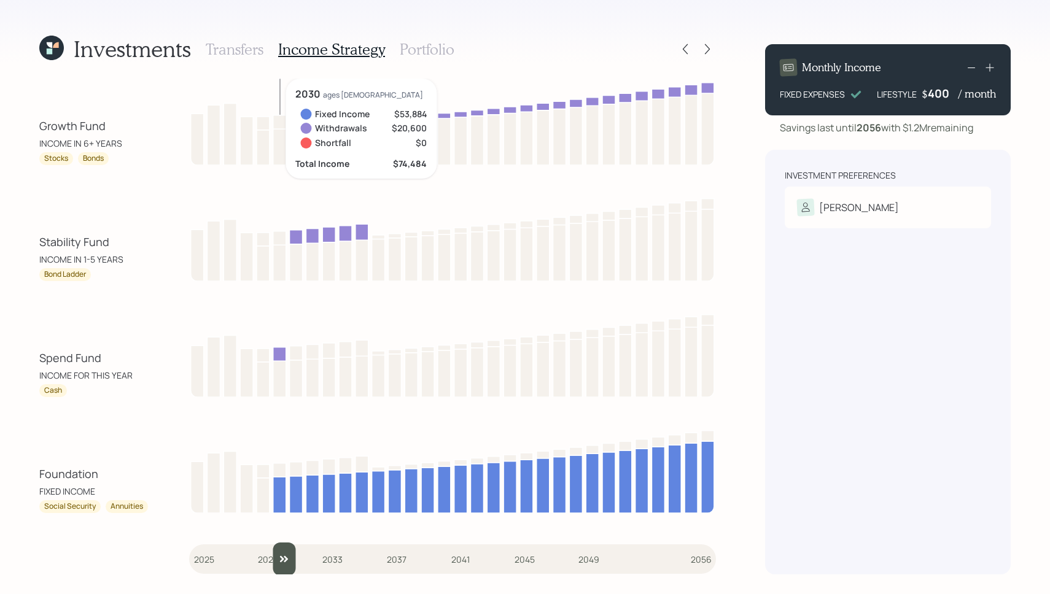
drag, startPoint x: 207, startPoint y: 559, endPoint x: 279, endPoint y: 559, distance: 72.5
click at [279, 560] on input "slider" at bounding box center [452, 559] width 527 height 33
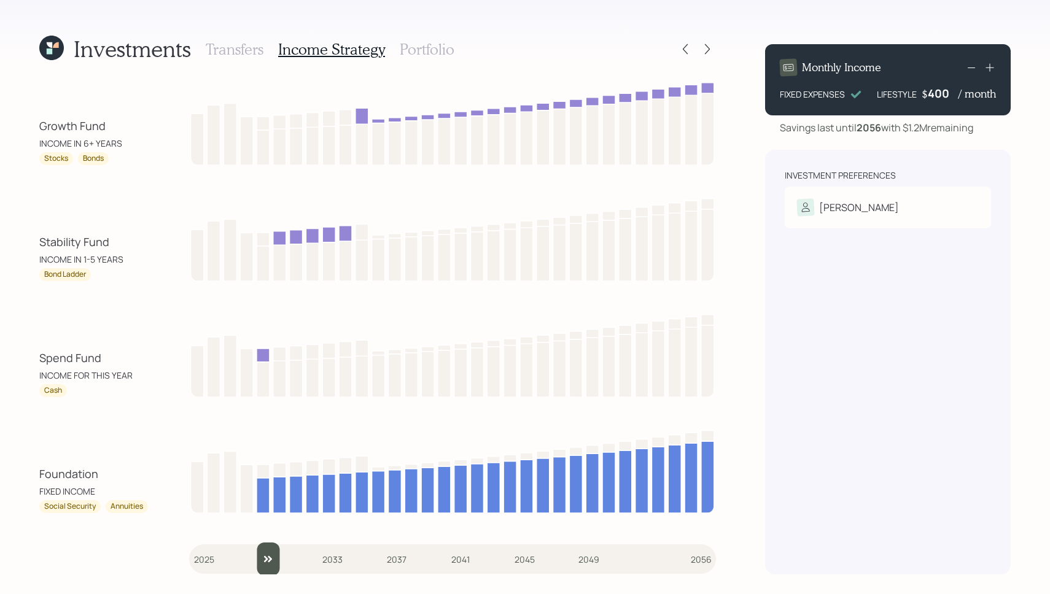
drag, startPoint x: 289, startPoint y: 564, endPoint x: 258, endPoint y: 567, distance: 31.5
type input "2029"
click at [258, 567] on input "slider" at bounding box center [452, 559] width 527 height 33
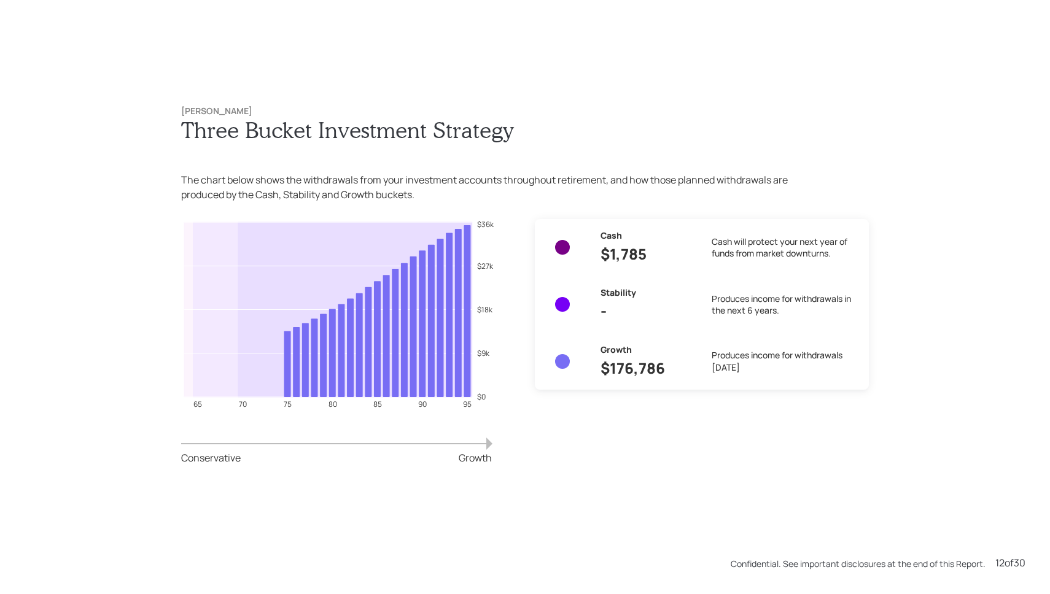
scroll to position [6539, 0]
